Goal: Transaction & Acquisition: Purchase product/service

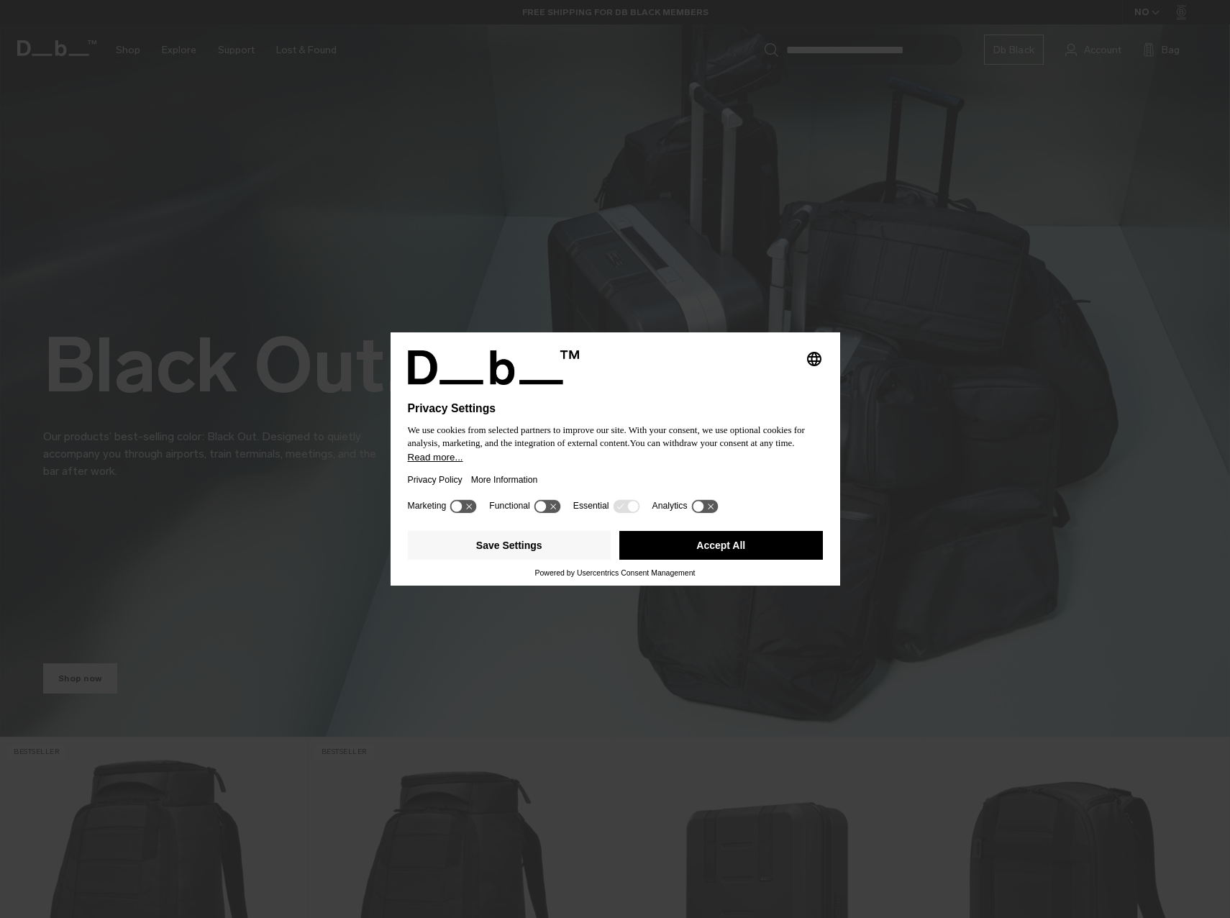
click at [685, 537] on button "Accept All" at bounding box center [721, 545] width 204 height 29
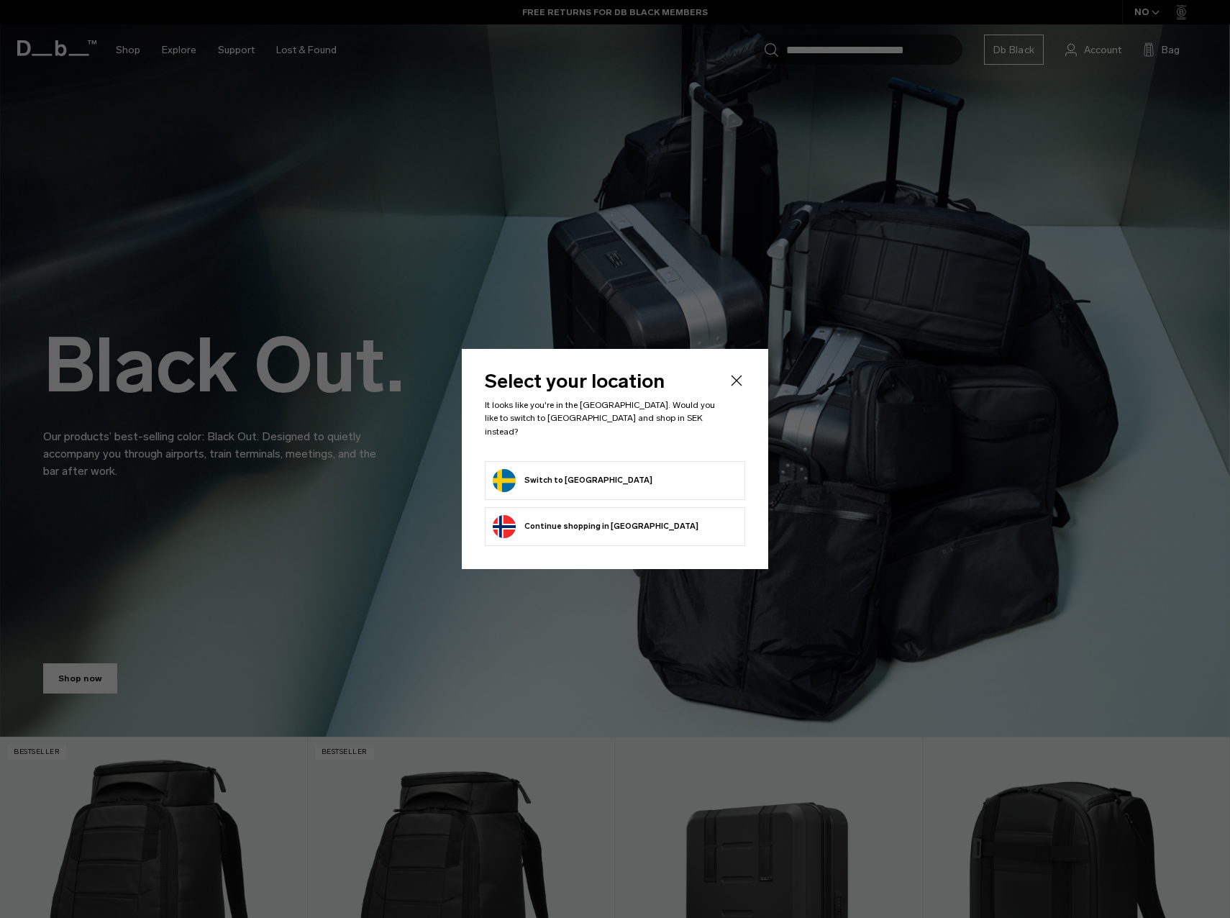
click at [660, 473] on form "Switch to [GEOGRAPHIC_DATA]" at bounding box center [615, 480] width 245 height 23
click at [562, 470] on button "Switch to [GEOGRAPHIC_DATA]" at bounding box center [573, 480] width 160 height 23
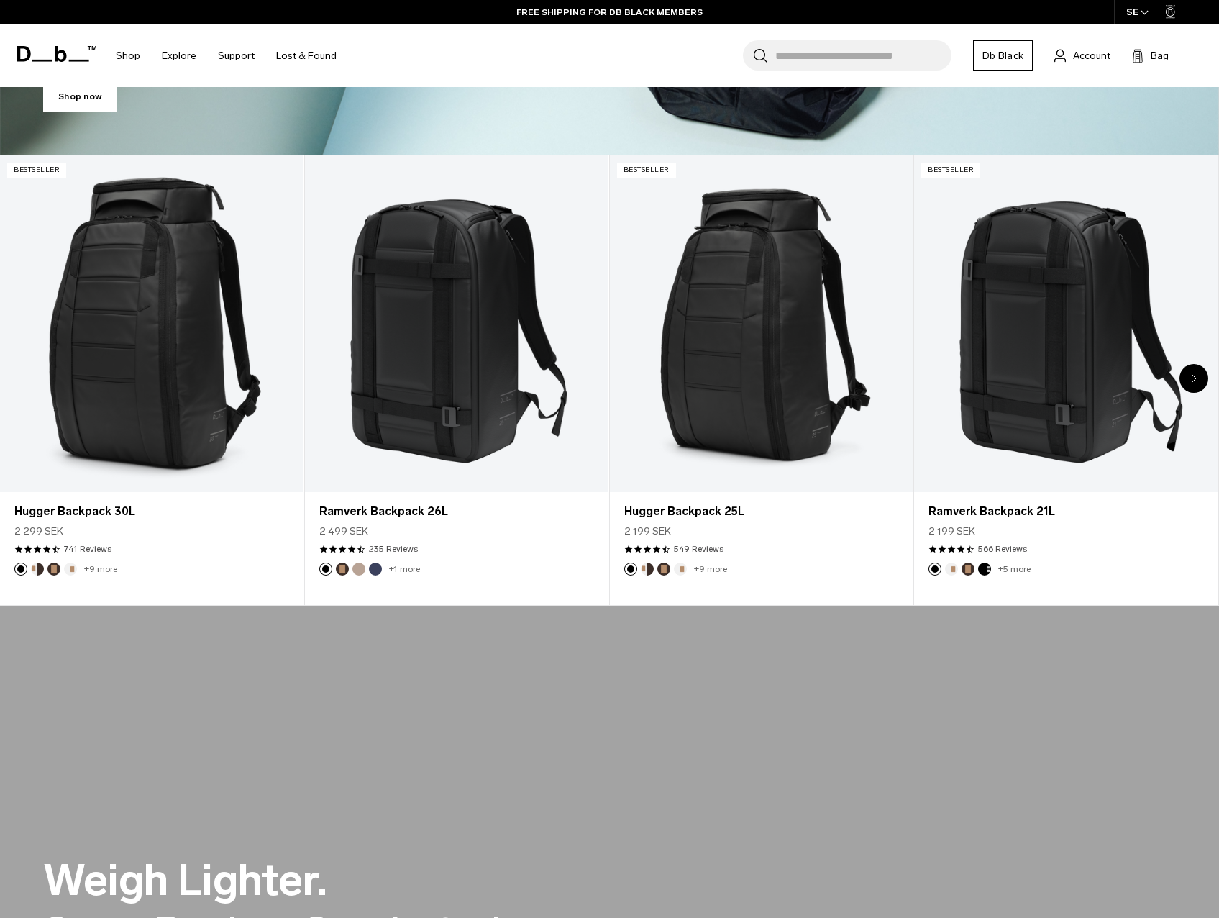
scroll to position [1079, 0]
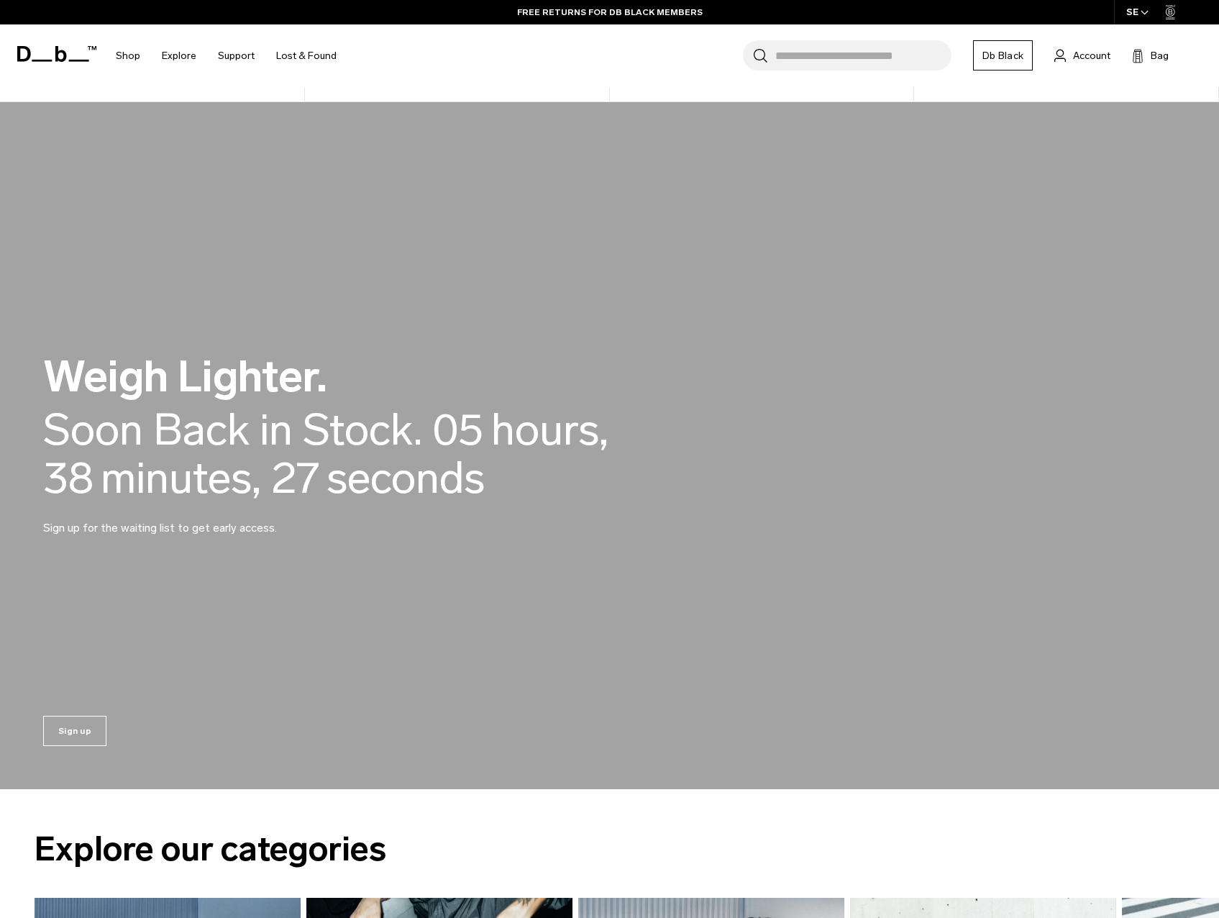
click at [321, 437] on div "Soon Back in Stock." at bounding box center [232, 430] width 379 height 48
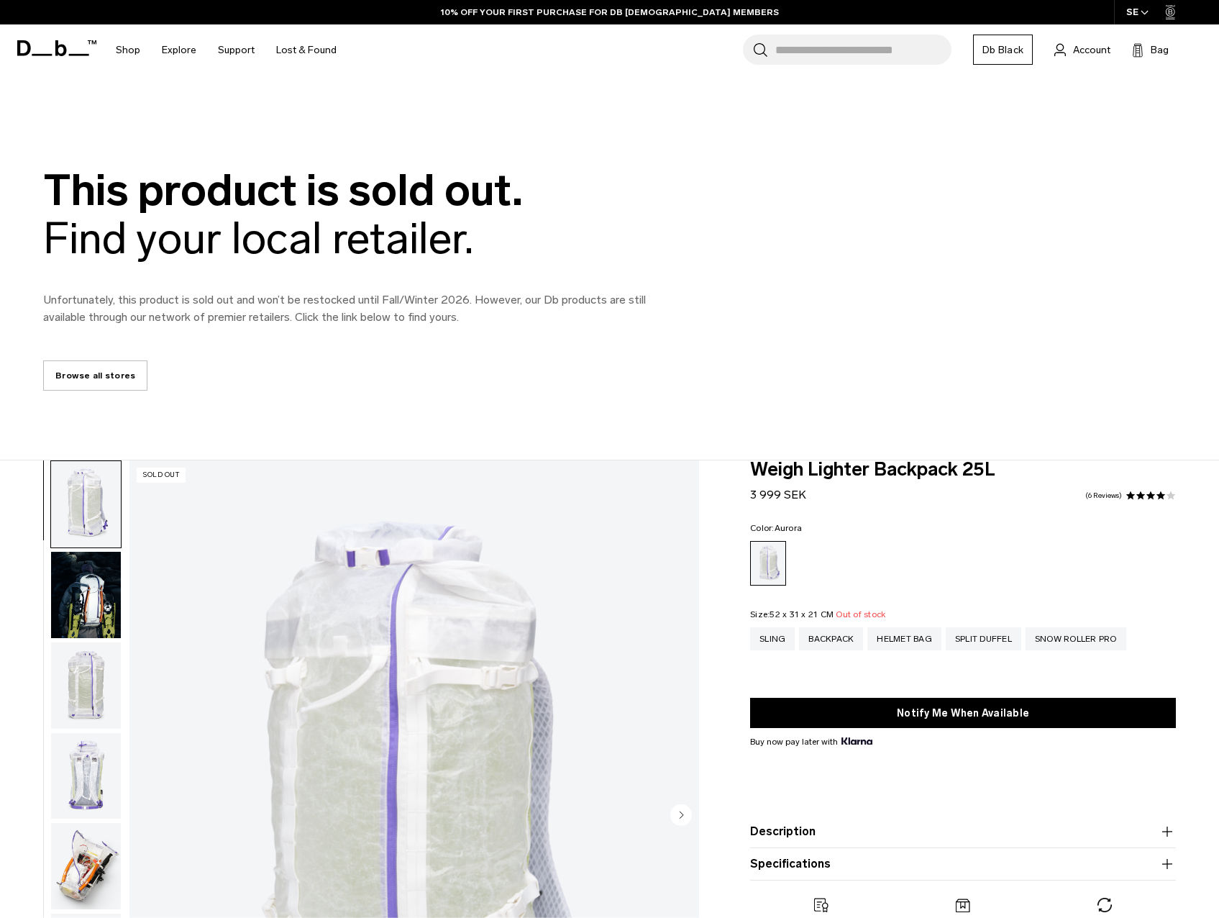
click at [827, 360] on div "This product is sold out. Find your local retailer. Unfortunately, this product…" at bounding box center [609, 278] width 1219 height 224
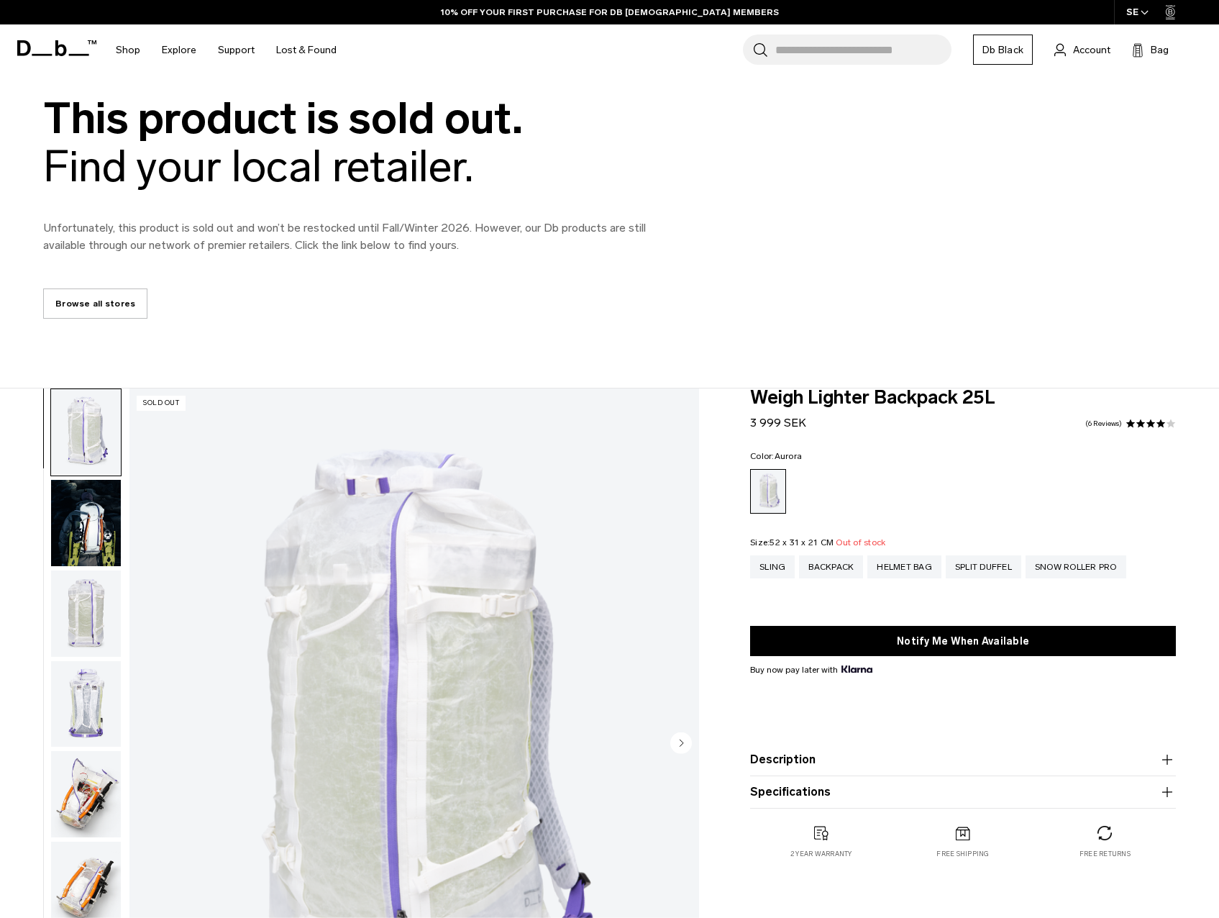
scroll to position [288, 0]
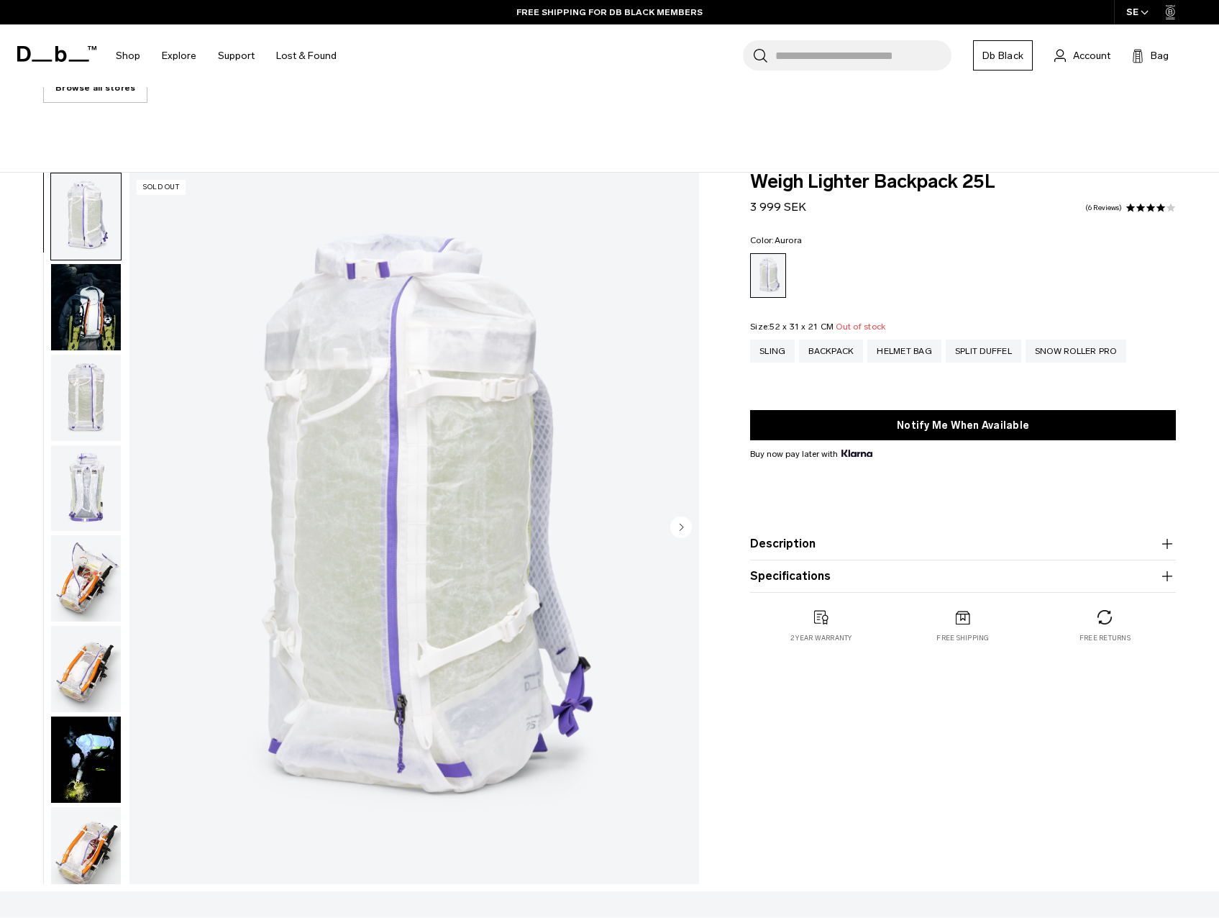
click at [101, 328] on img "button" at bounding box center [86, 307] width 70 height 86
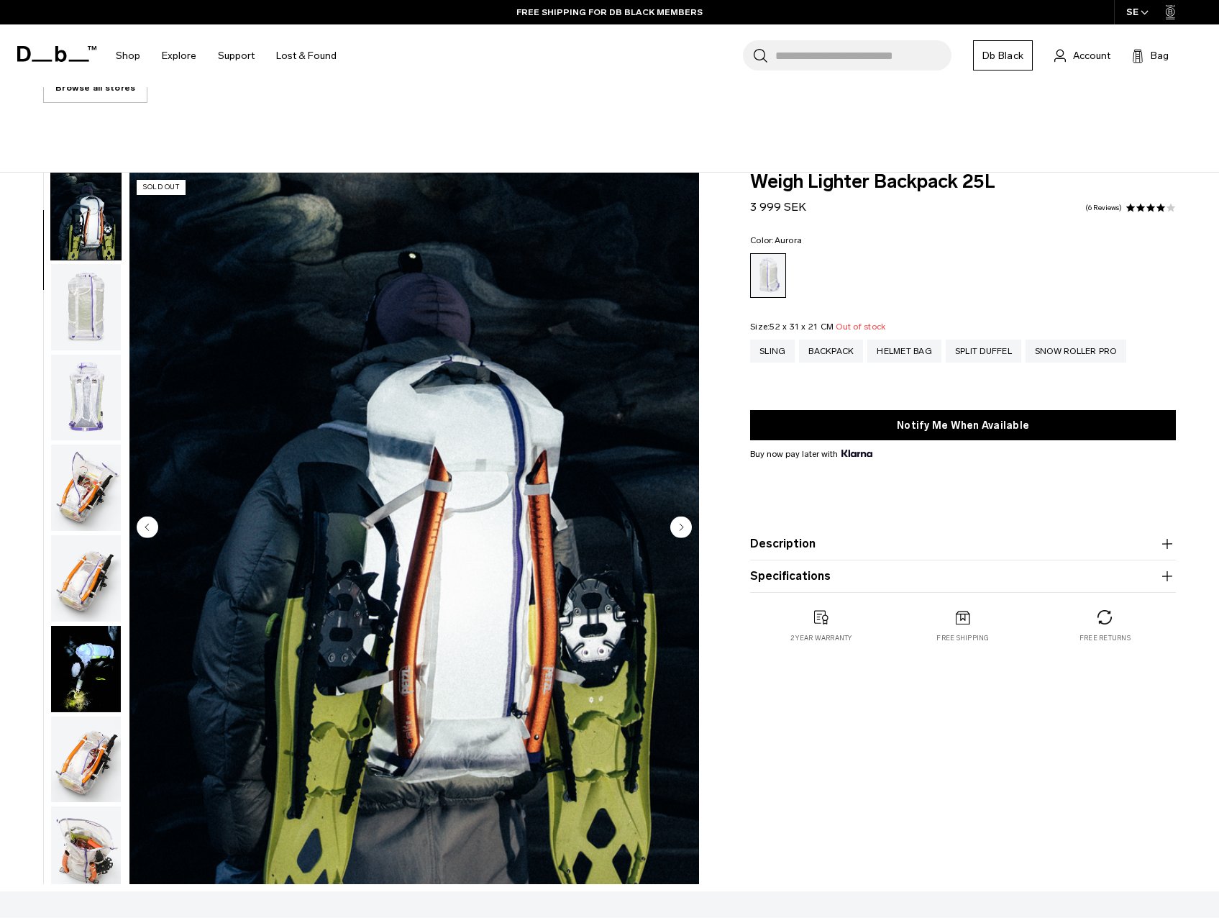
click at [88, 373] on img "button" at bounding box center [86, 398] width 70 height 86
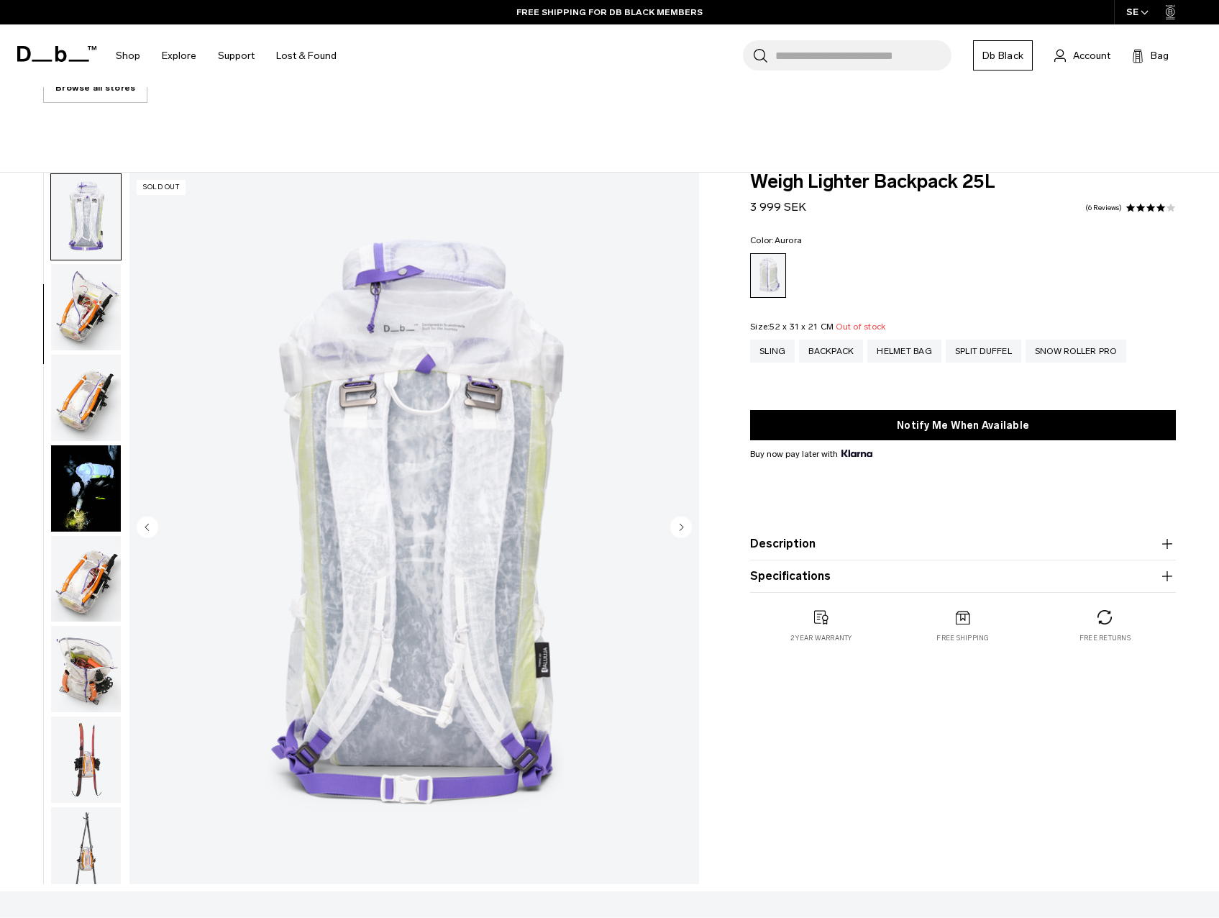
click at [106, 373] on img "button" at bounding box center [86, 398] width 70 height 86
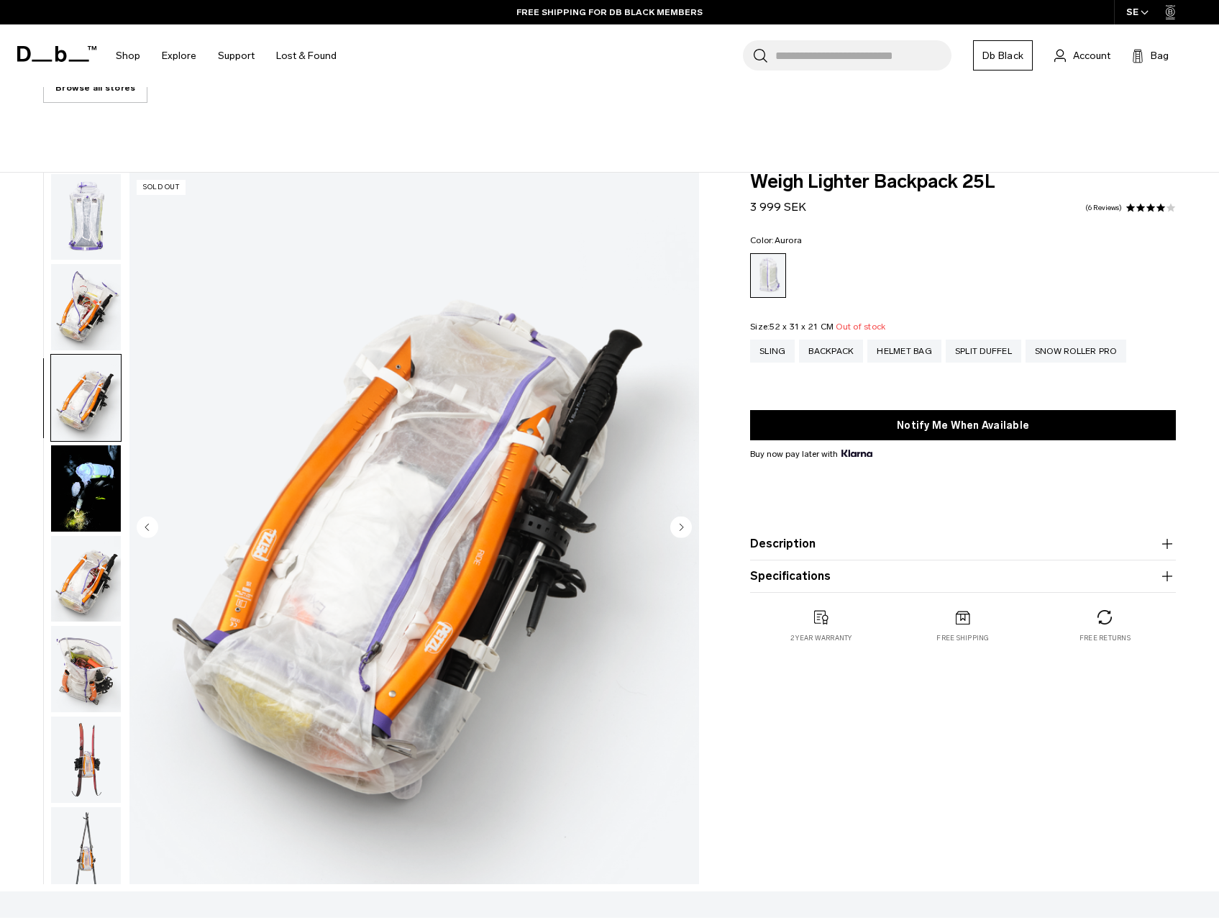
scroll to position [452, 0]
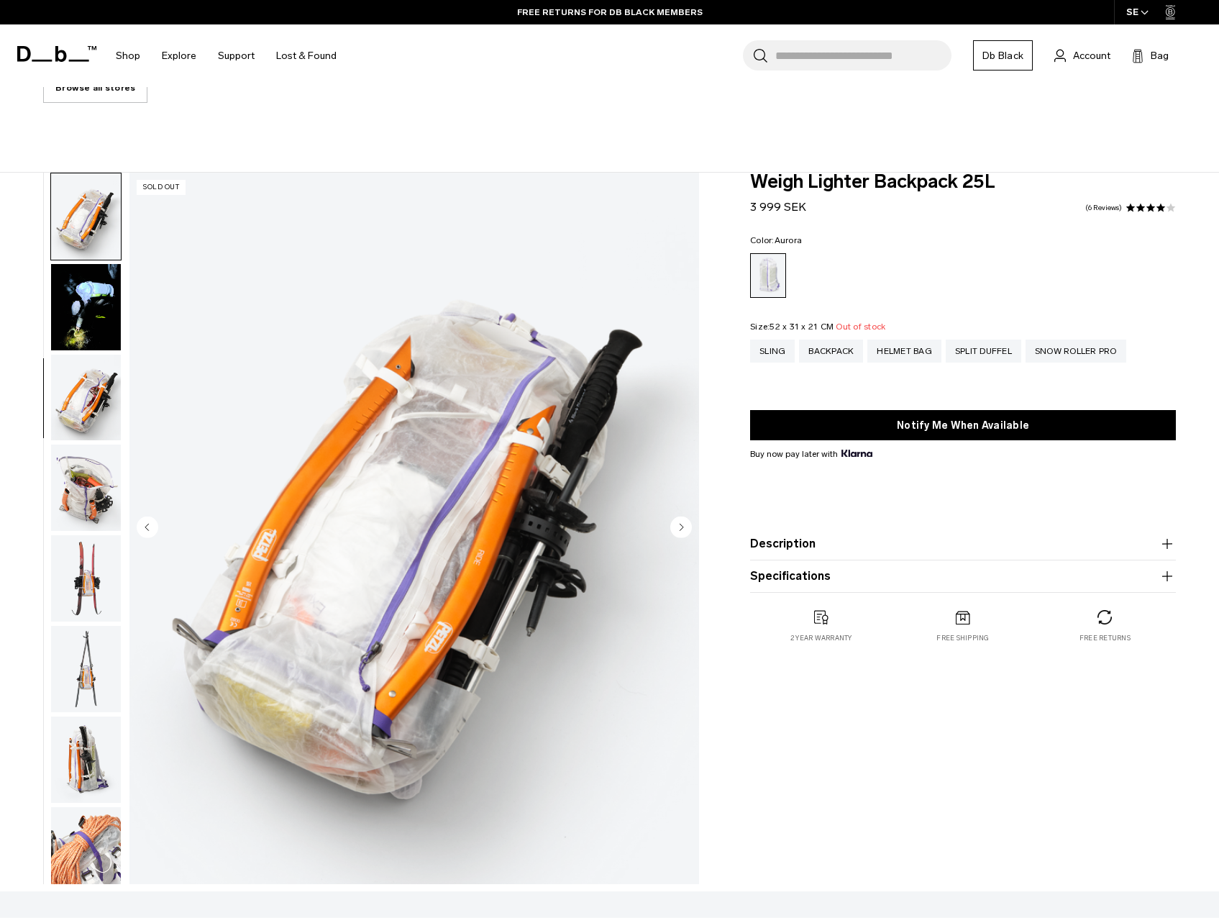
click at [89, 547] on img "button" at bounding box center [86, 578] width 70 height 86
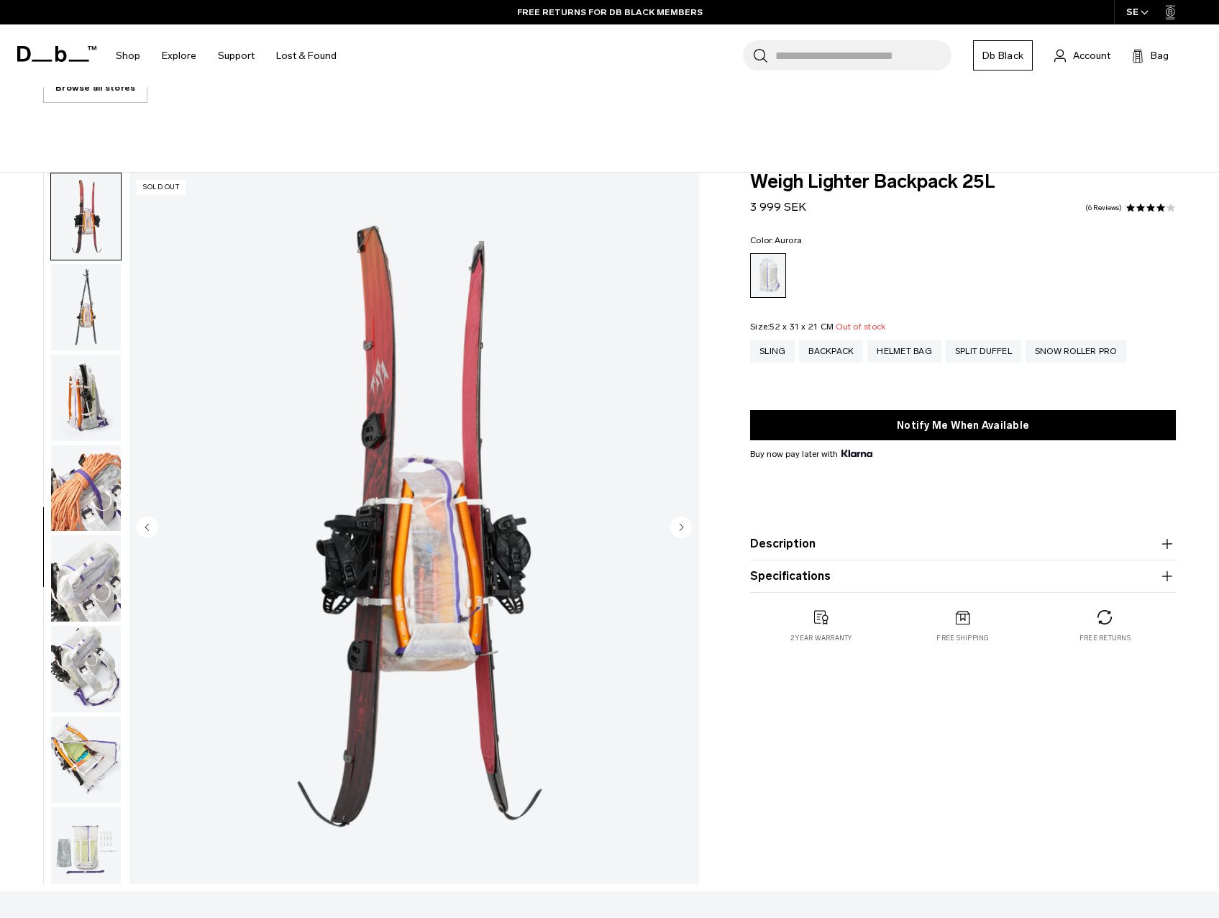
click at [89, 547] on img "button" at bounding box center [86, 578] width 70 height 86
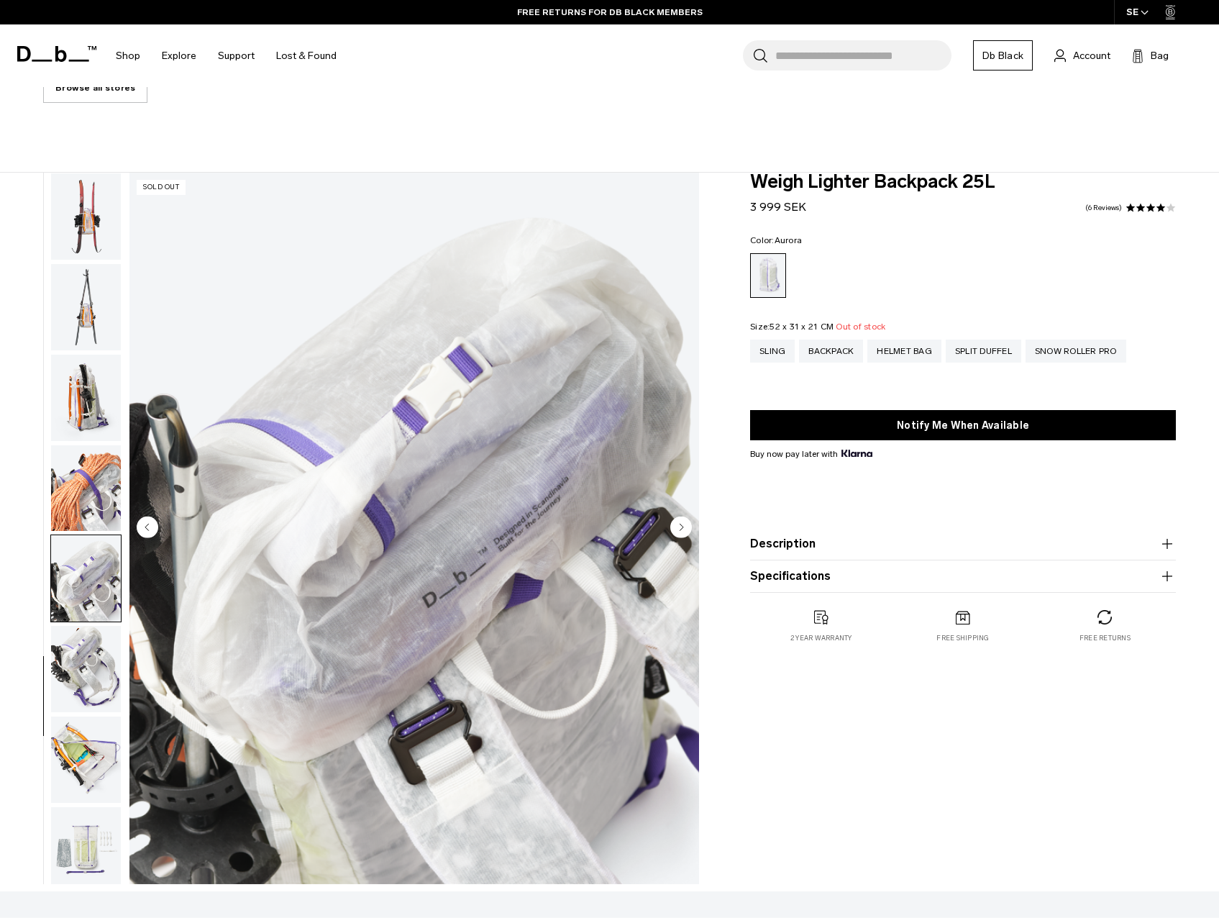
scroll to position [914, 0]
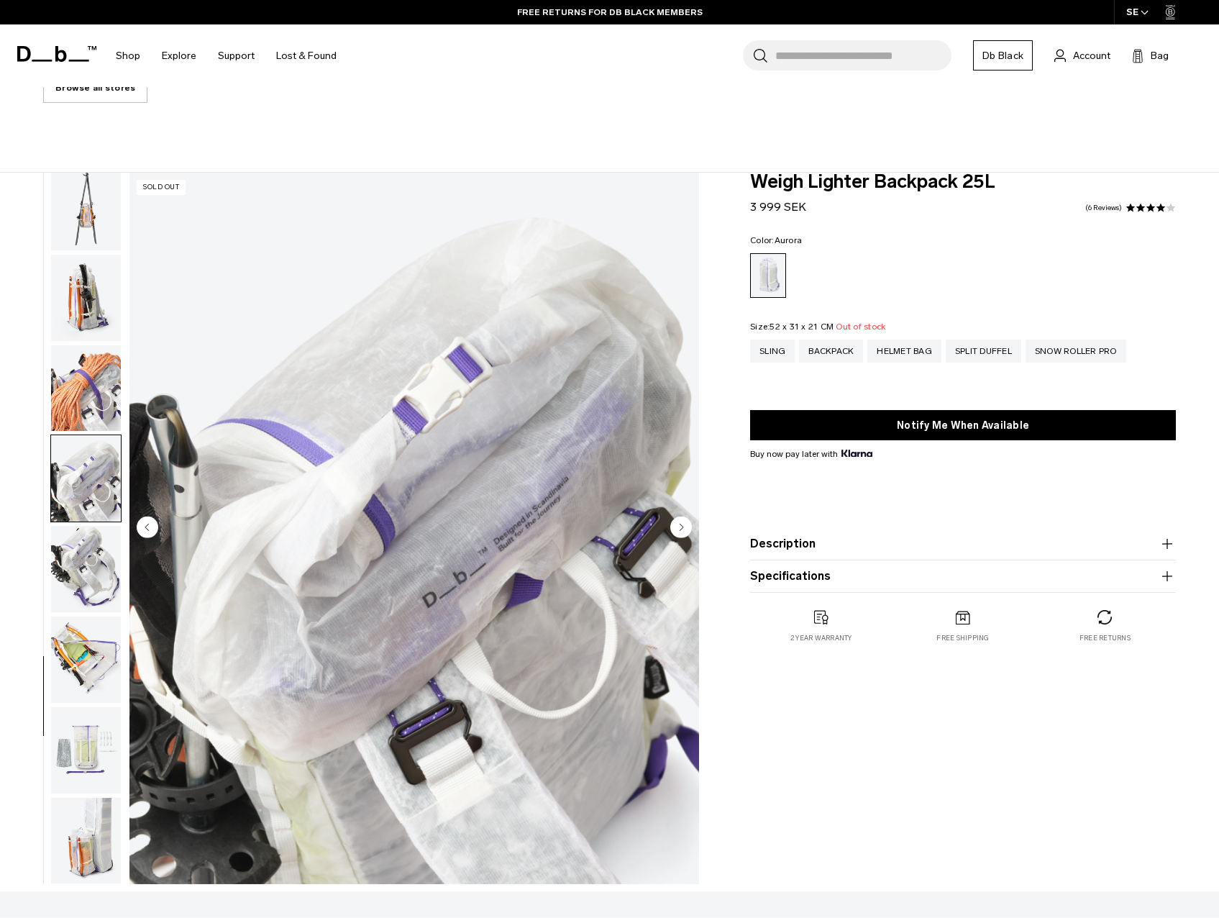
click at [89, 547] on img "button" at bounding box center [86, 569] width 70 height 86
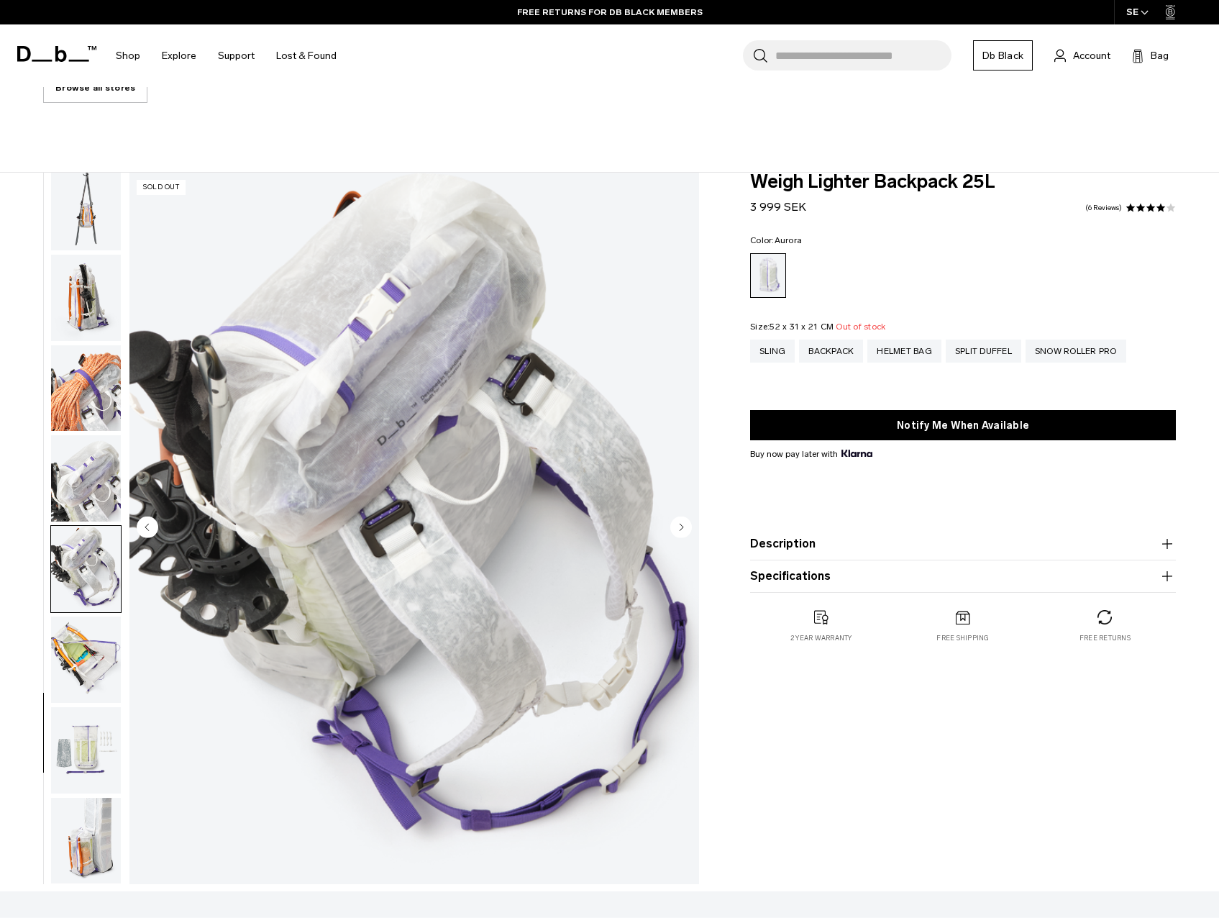
click at [64, 60] on icon at bounding box center [61, 54] width 12 height 16
